Goal: Find specific page/section: Find specific page/section

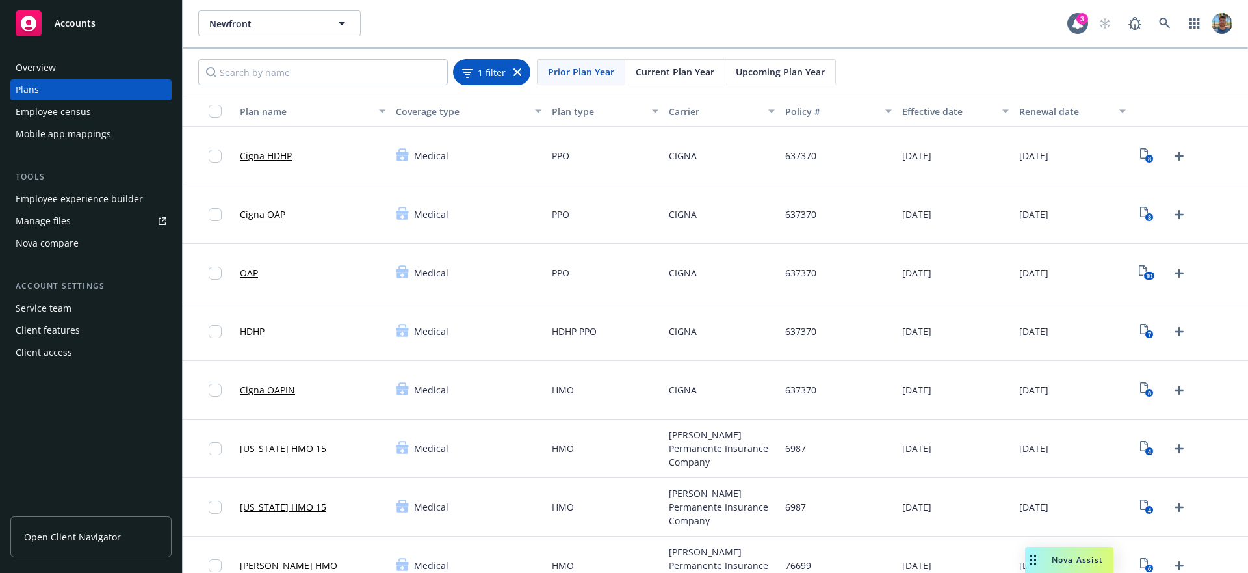
click at [518, 75] on icon at bounding box center [518, 72] width 8 height 8
click at [649, 77] on span "Current Plan Year" at bounding box center [675, 72] width 79 height 14
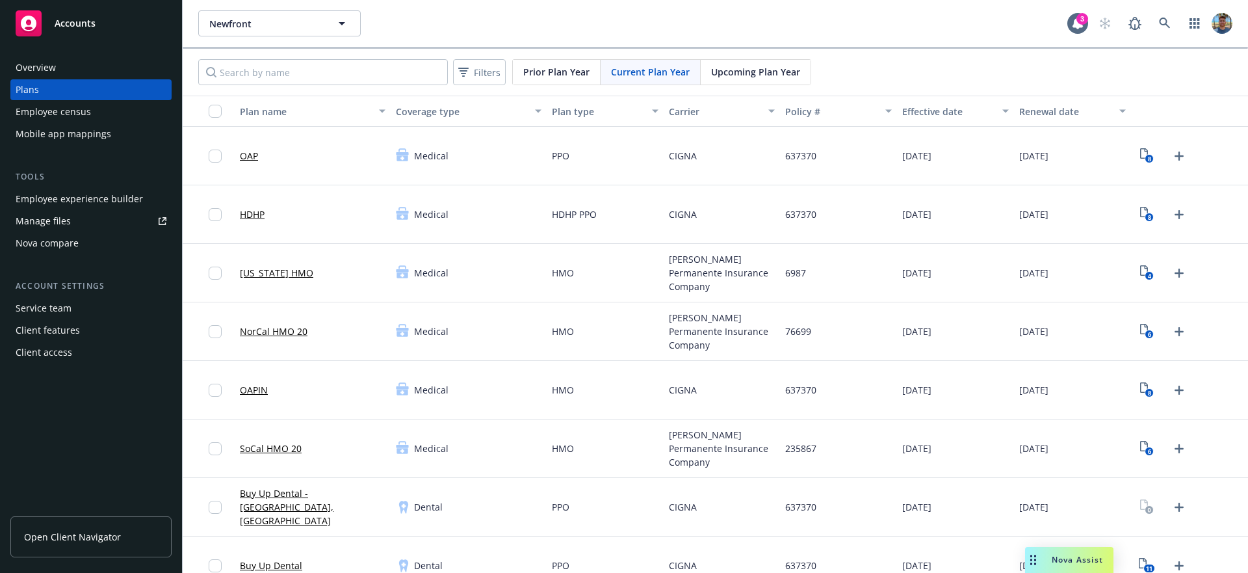
click at [632, 78] on span "Current Plan Year" at bounding box center [650, 72] width 79 height 14
click at [483, 68] on span "Filters" at bounding box center [487, 73] width 27 height 14
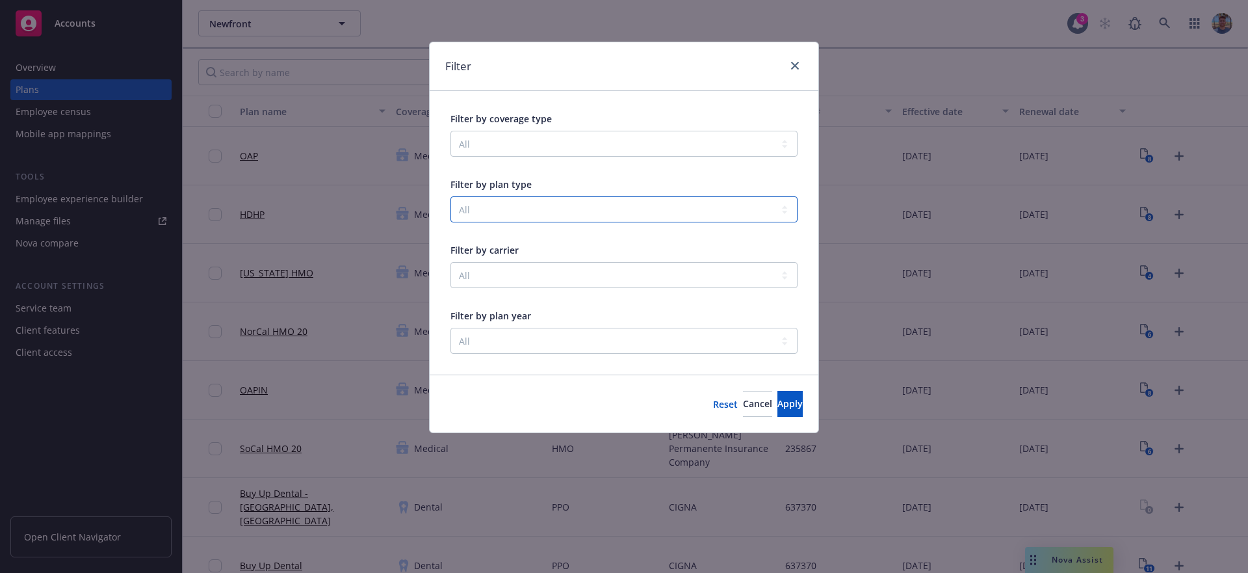
click at [541, 205] on select "All 401(k) Accident Business Travel Accident COBRA Administration Commuter Park…" at bounding box center [624, 209] width 347 height 26
select select "PET_INSURANCE"
click at [451, 196] on select "All 401(k) Accident Business Travel Accident COBRA Administration Commuter Park…" at bounding box center [624, 209] width 347 height 26
click at [778, 402] on span "Apply" at bounding box center [790, 403] width 25 height 12
